Goal: Communication & Community: Connect with others

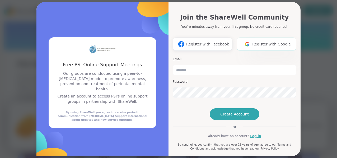
click at [268, 43] on span "Register with Google" at bounding box center [271, 44] width 39 height 6
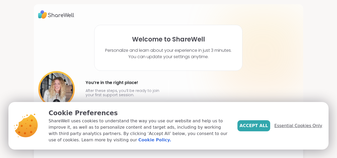
click at [309, 126] on span "Essential Cookies Only" at bounding box center [298, 125] width 48 height 6
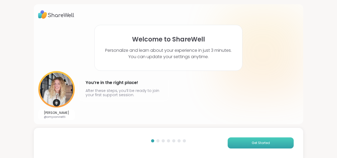
click at [246, 142] on button "Get Started" at bounding box center [260, 142] width 66 height 11
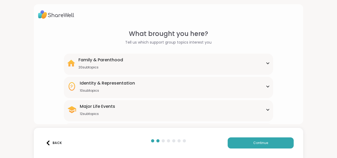
click at [214, 65] on div "Family & Parenthood 20 subtopics" at bounding box center [168, 63] width 202 height 13
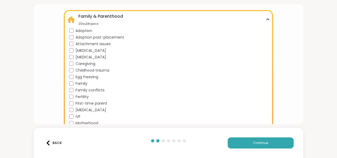
scroll to position [53, 0]
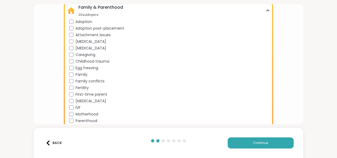
click at [74, 54] on div "Caregiving" at bounding box center [169, 55] width 200 height 6
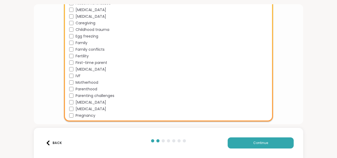
scroll to position [85, 0]
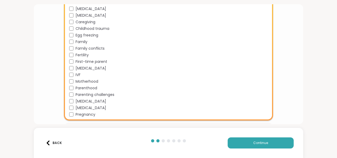
click at [72, 46] on div "Family conflicts" at bounding box center [169, 49] width 200 height 6
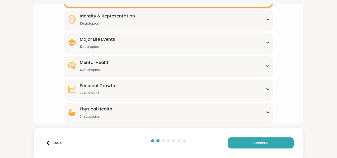
scroll to position [199, 0]
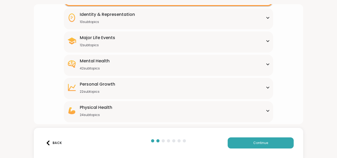
click at [265, 19] on div "Identity & Representation 10 subtopics" at bounding box center [168, 17] width 202 height 13
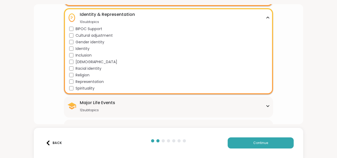
click at [265, 19] on div "Identity & Representation 10 subtopics" at bounding box center [168, 17] width 202 height 13
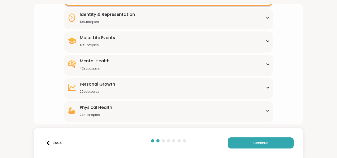
click at [265, 19] on div "Identity & Representation 10 subtopics" at bounding box center [168, 17] width 202 height 13
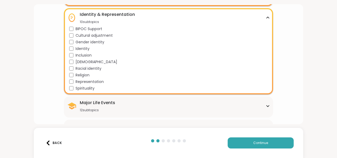
click at [263, 18] on div "Identity & Representation 10 subtopics" at bounding box center [168, 17] width 202 height 13
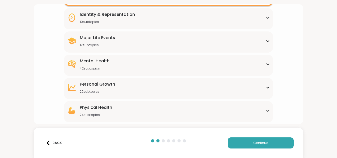
click at [216, 42] on div "Major Life Events 12 subtopics" at bounding box center [168, 41] width 202 height 13
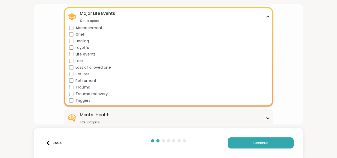
scroll to position [224, 0]
click at [268, 15] on div "Major Life Events 12 subtopics" at bounding box center [168, 16] width 202 height 13
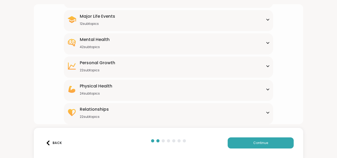
scroll to position [0, 0]
click at [259, 38] on div "Mental Health 42 subtopics" at bounding box center [168, 42] width 202 height 13
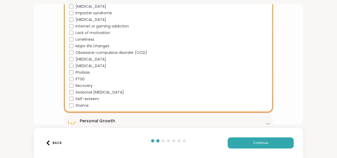
scroll to position [427, 0]
click at [77, 66] on span "[MEDICAL_DATA]" at bounding box center [90, 66] width 31 height 6
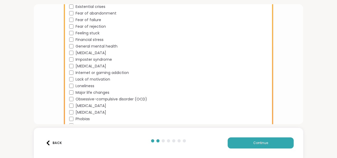
scroll to position [380, 0]
click at [94, 47] on span "General mental health" at bounding box center [96, 47] width 42 height 6
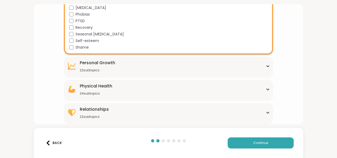
click at [245, 66] on div "[MEDICAL_DATA] 22 subtopics" at bounding box center [168, 66] width 202 height 13
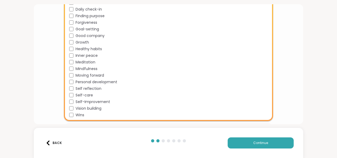
scroll to position [589, 0]
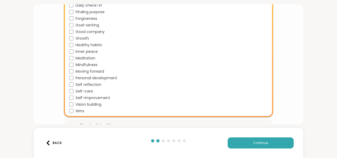
click at [89, 91] on span "Self-care" at bounding box center [83, 91] width 17 height 6
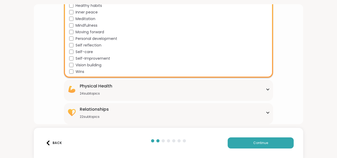
scroll to position [0, 0]
click at [115, 95] on div "Physical Health 24 subtopics" at bounding box center [168, 89] width 202 height 13
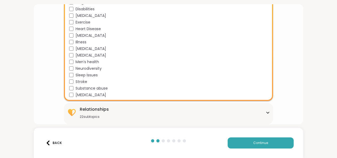
click at [116, 113] on div "Relationships 22 subtopics" at bounding box center [168, 112] width 202 height 13
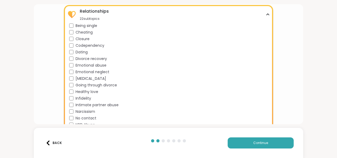
scroll to position [879, 0]
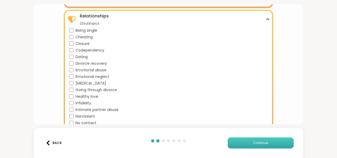
click at [256, 143] on span "Continue" at bounding box center [260, 142] width 15 height 5
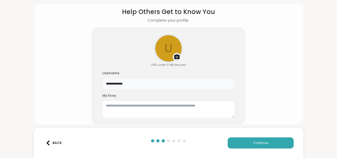
click at [146, 83] on input "**********" at bounding box center [168, 84] width 132 height 11
type input "*********"
click at [262, 141] on span "Continue" at bounding box center [260, 142] width 15 height 5
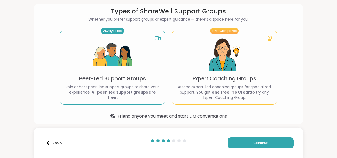
click at [55, 139] on button "Back" at bounding box center [53, 142] width 21 height 11
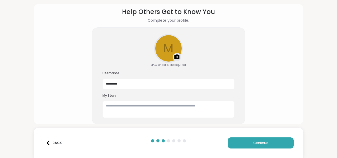
click at [177, 56] on img at bounding box center [177, 57] width 6 height 6
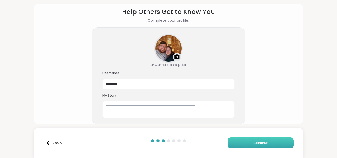
click at [279, 146] on button "Continue" at bounding box center [260, 142] width 66 height 11
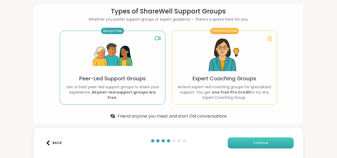
click at [249, 144] on button "Continue" at bounding box center [260, 142] width 66 height 11
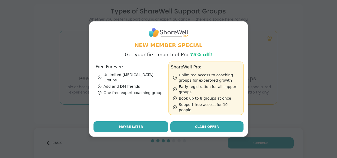
click at [139, 125] on span "Maybe Later" at bounding box center [131, 126] width 24 height 5
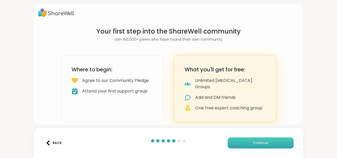
click at [275, 142] on button "Continue" at bounding box center [260, 142] width 66 height 11
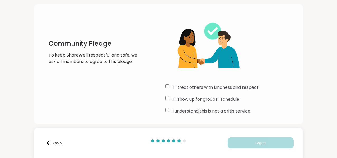
scroll to position [15, 0]
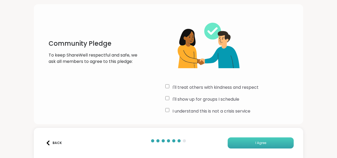
click at [255, 144] on button "I Agree" at bounding box center [260, 142] width 66 height 11
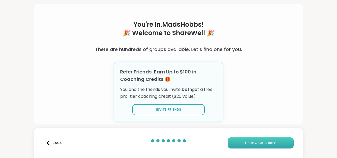
click at [255, 144] on span "Finish & Get Started" at bounding box center [260, 142] width 31 height 5
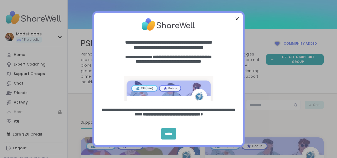
click at [170, 135] on div "*****" at bounding box center [168, 133] width 15 height 11
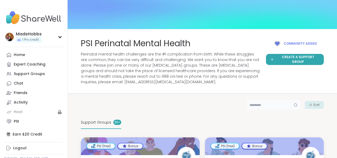
click at [246, 103] on input "text" at bounding box center [273, 104] width 54 height 11
type input "**********"
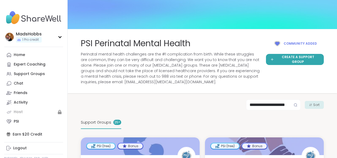
click at [134, 57] on span "Perinatal mental health challenges are the #1 complication from birth. While th…" at bounding box center [170, 67] width 179 height 33
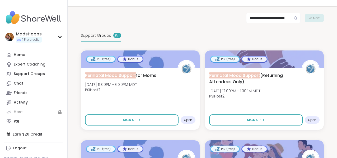
scroll to position [87, 0]
click at [104, 36] on span "Support Groups" at bounding box center [96, 35] width 30 height 6
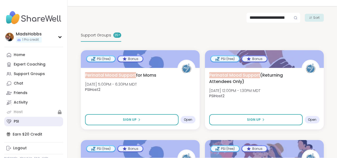
click at [41, 122] on link "PSI" at bounding box center [33, 121] width 59 height 9
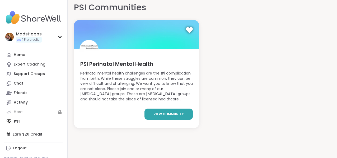
scroll to position [5, 0]
click at [176, 108] on link "view community" at bounding box center [168, 113] width 48 height 11
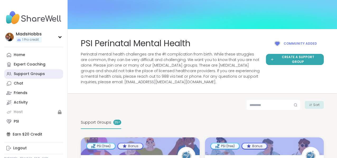
click at [44, 76] on link "Support Groups" at bounding box center [33, 73] width 59 height 9
